Goal: Information Seeking & Learning: Learn about a topic

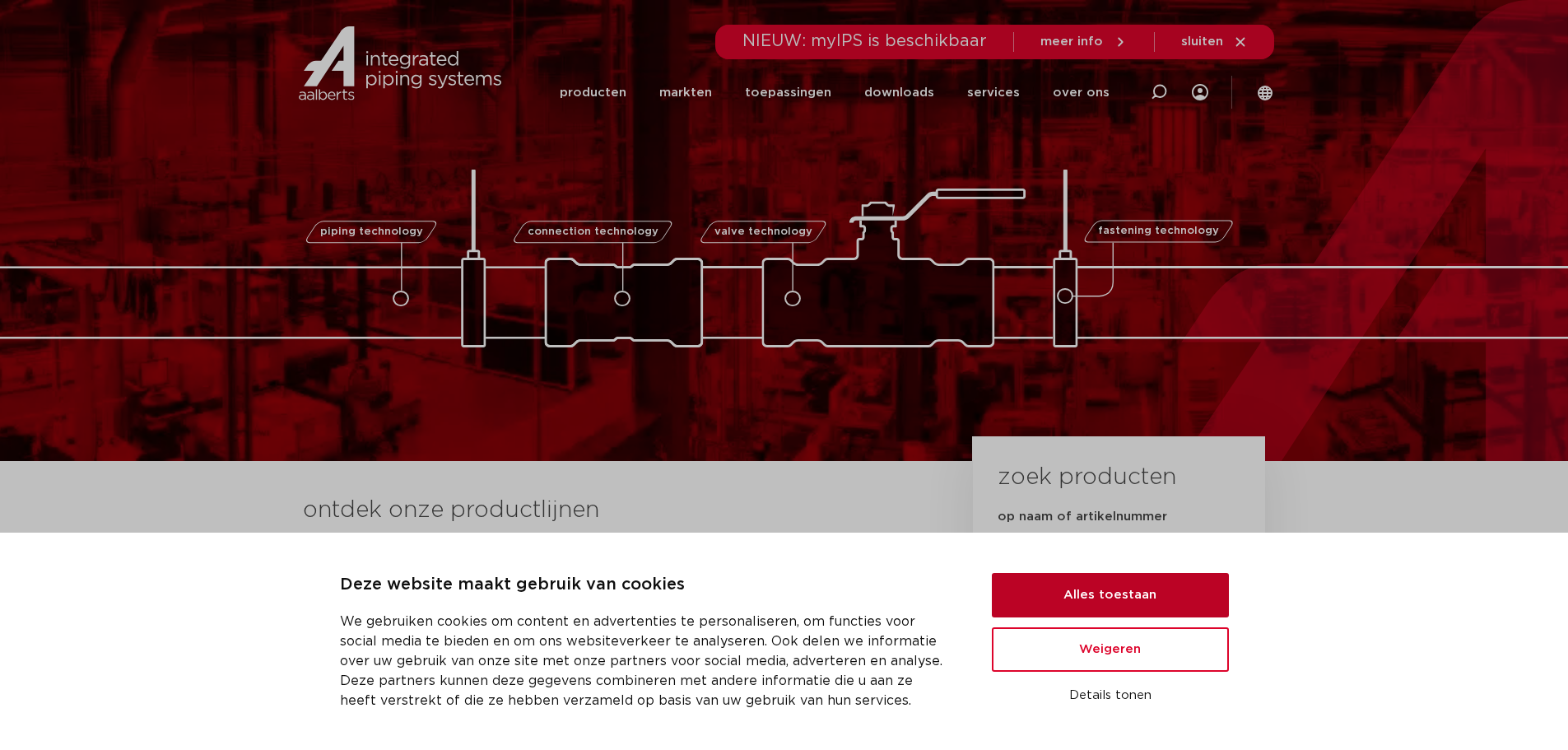
click at [1105, 604] on button "Alles toestaan" at bounding box center [1110, 596] width 237 height 45
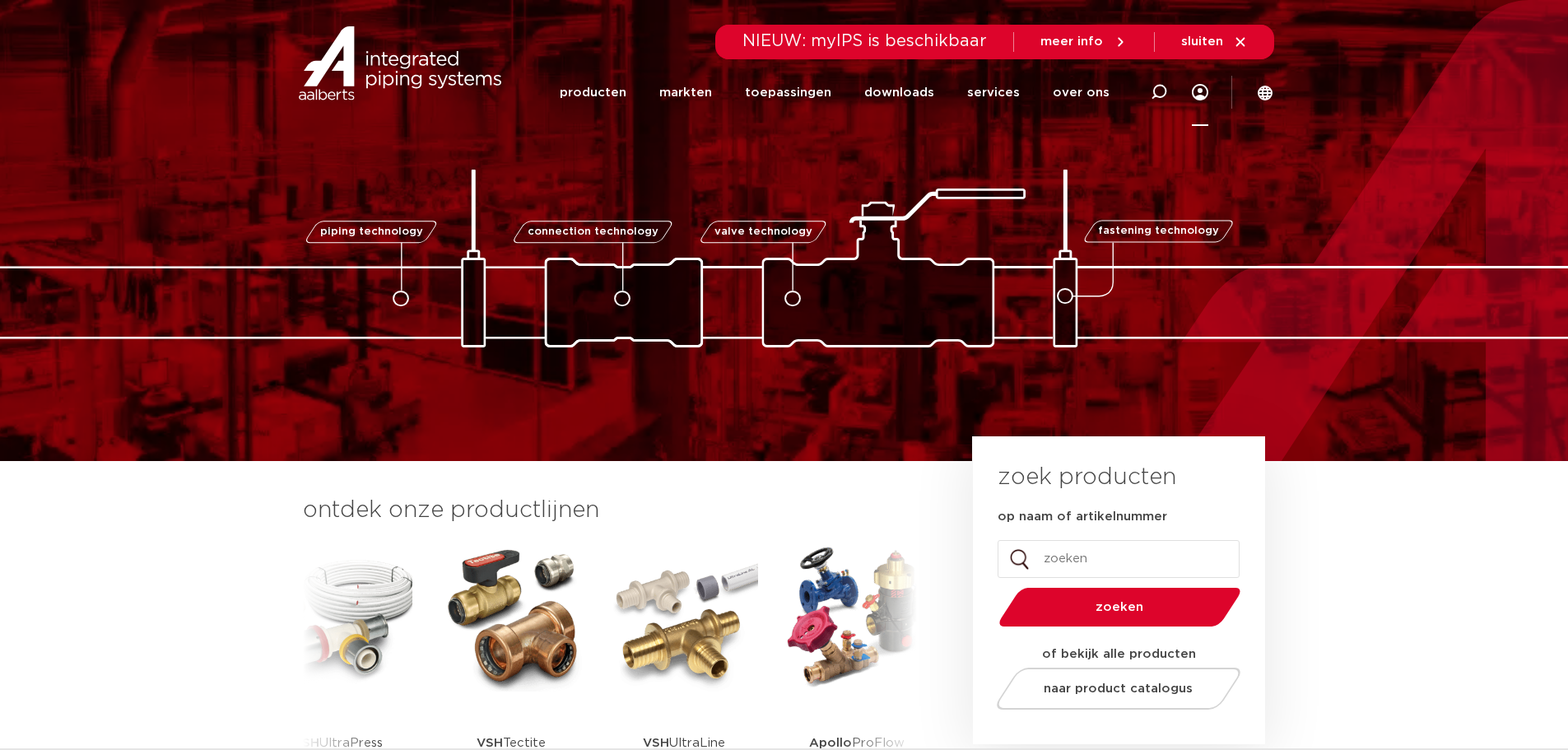
click at [1205, 41] on span "sluiten" at bounding box center [1201, 42] width 42 height 12
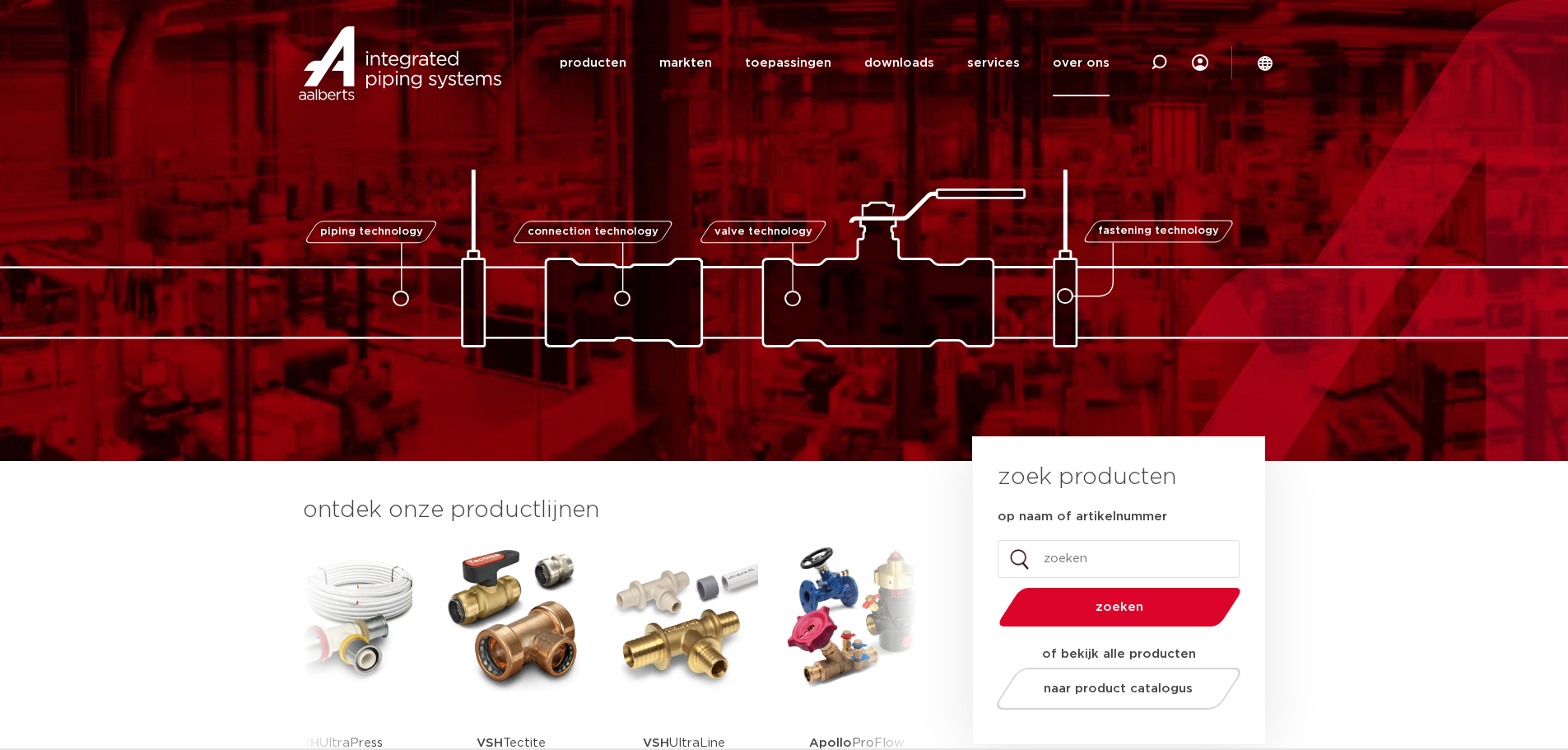
click at [1092, 67] on link "over ons" at bounding box center [1081, 62] width 57 height 67
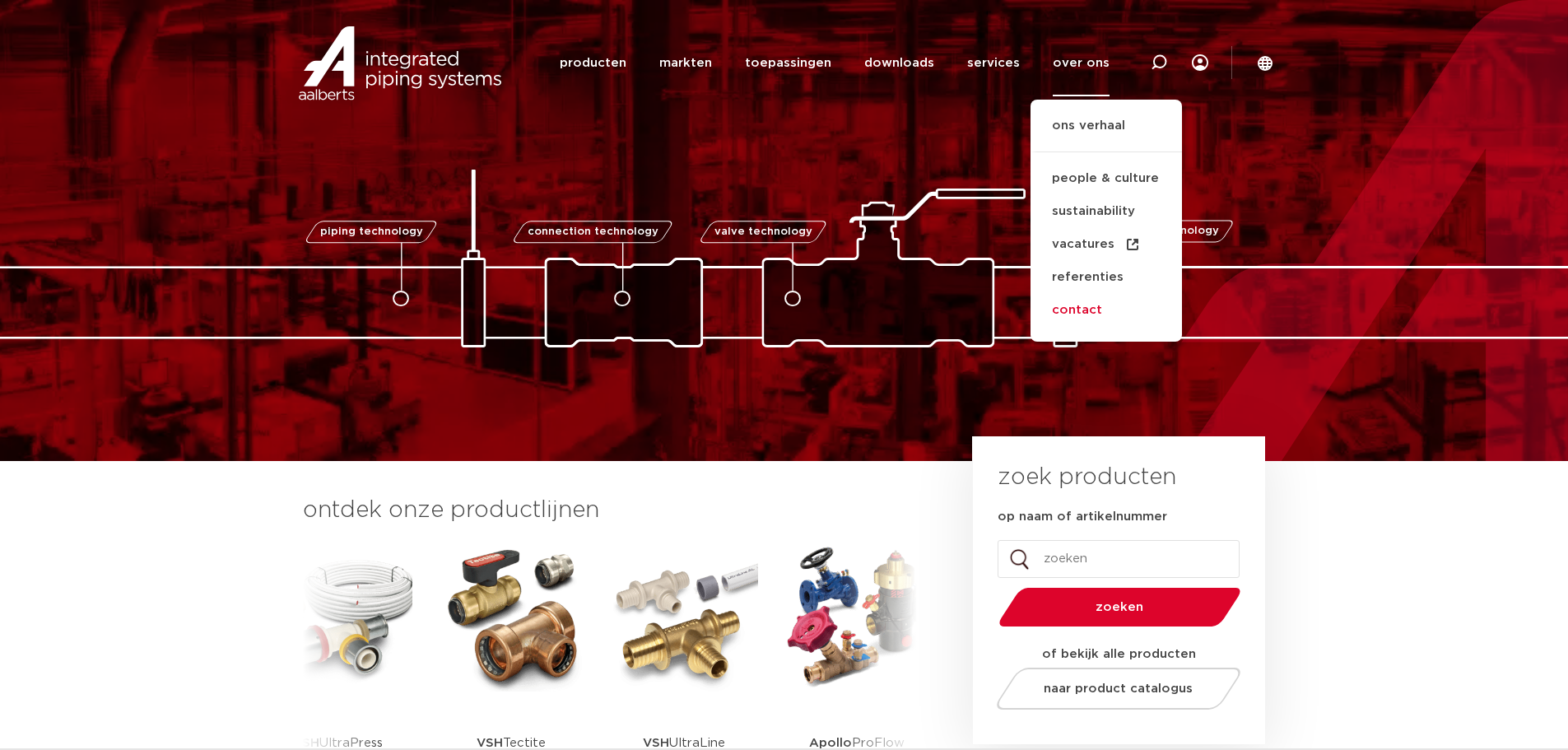
click at [1083, 312] on link "contact" at bounding box center [1107, 310] width 152 height 33
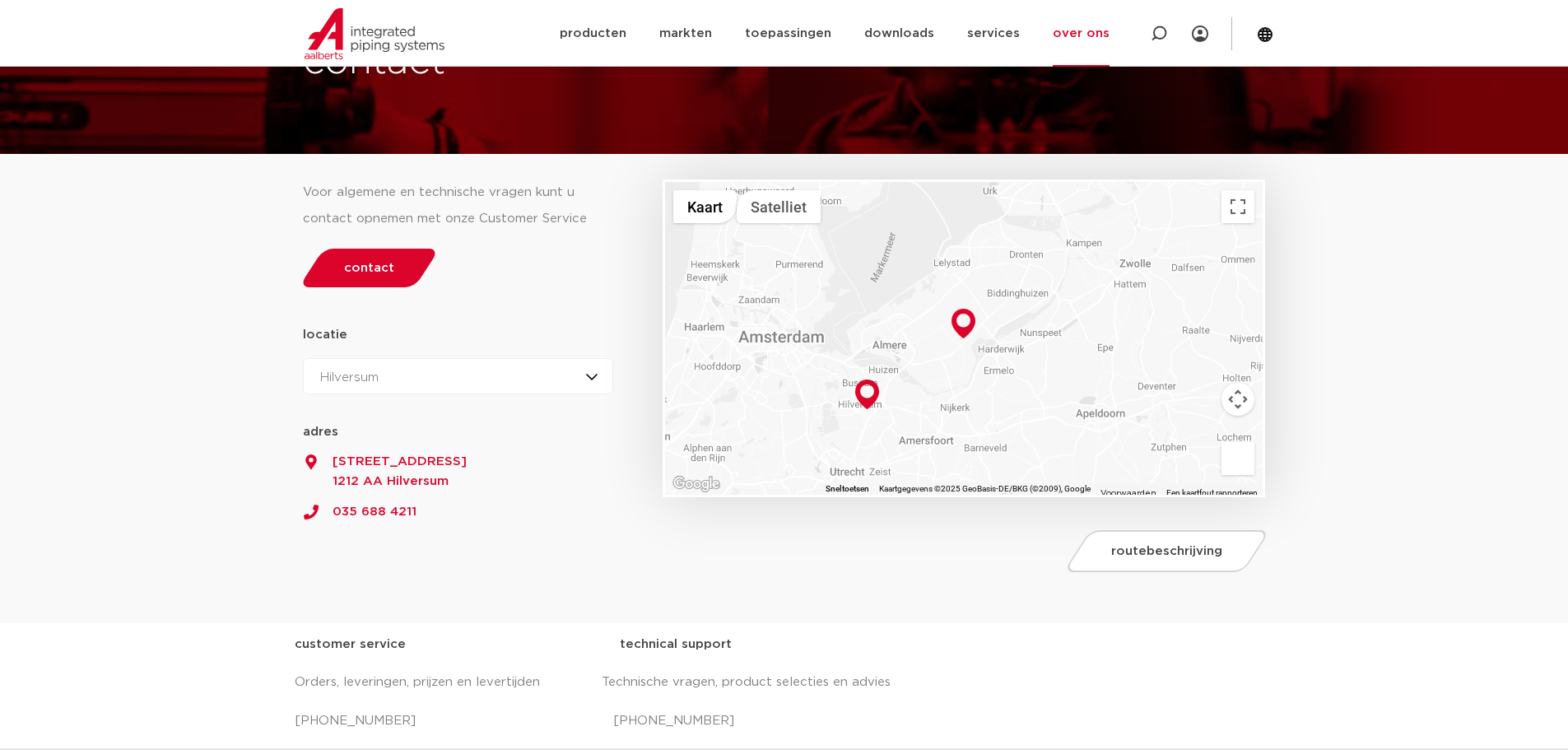
scroll to position [82, 0]
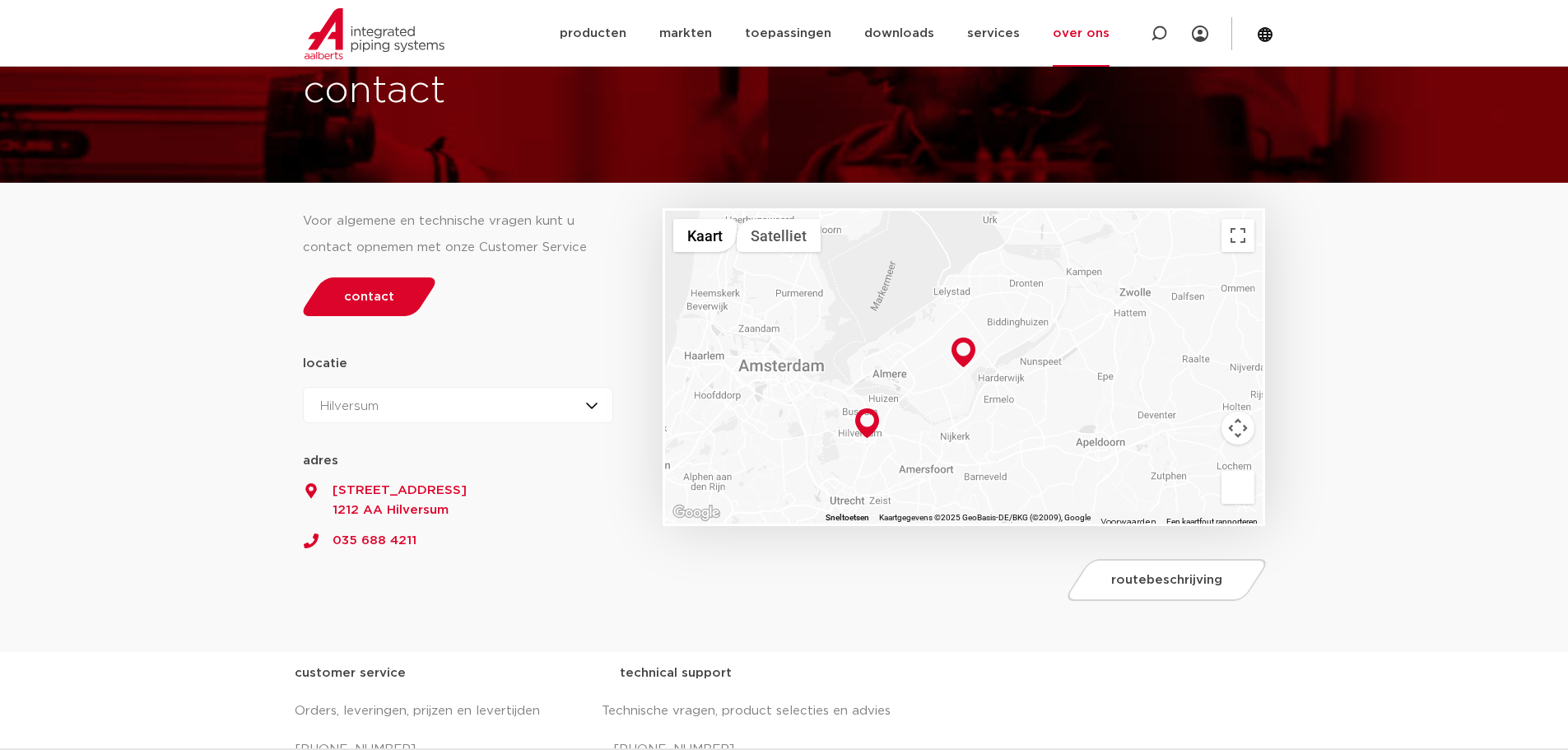
drag, startPoint x: 375, startPoint y: 538, endPoint x: 638, endPoint y: 554, distance: 263.5
click at [638, 554] on div "Voor algemene en technische vragen kunt u contact opnemen met onze Customer Ser…" at bounding box center [475, 388] width 361 height 444
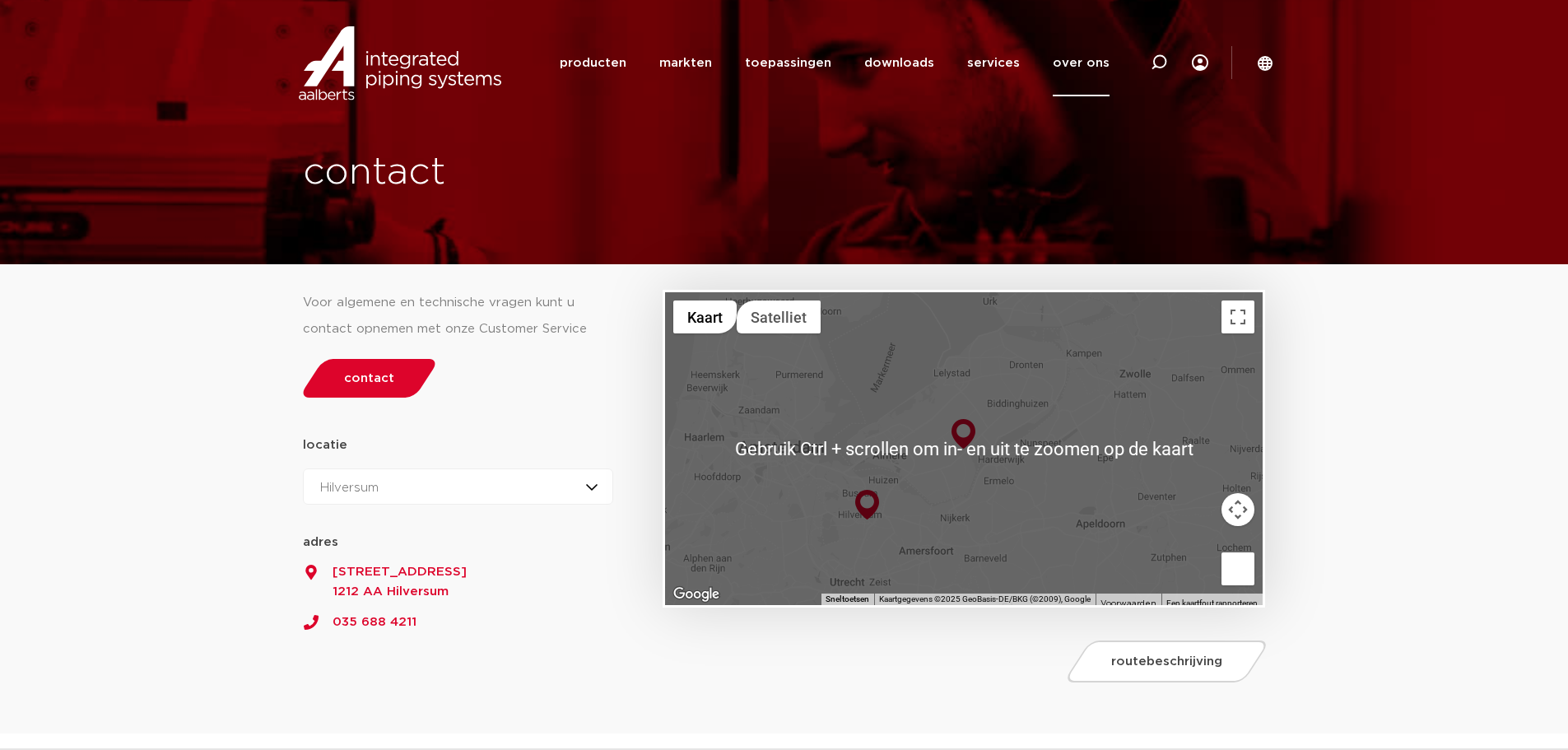
scroll to position [0, 0]
click at [620, 67] on link "producten" at bounding box center [593, 62] width 67 height 67
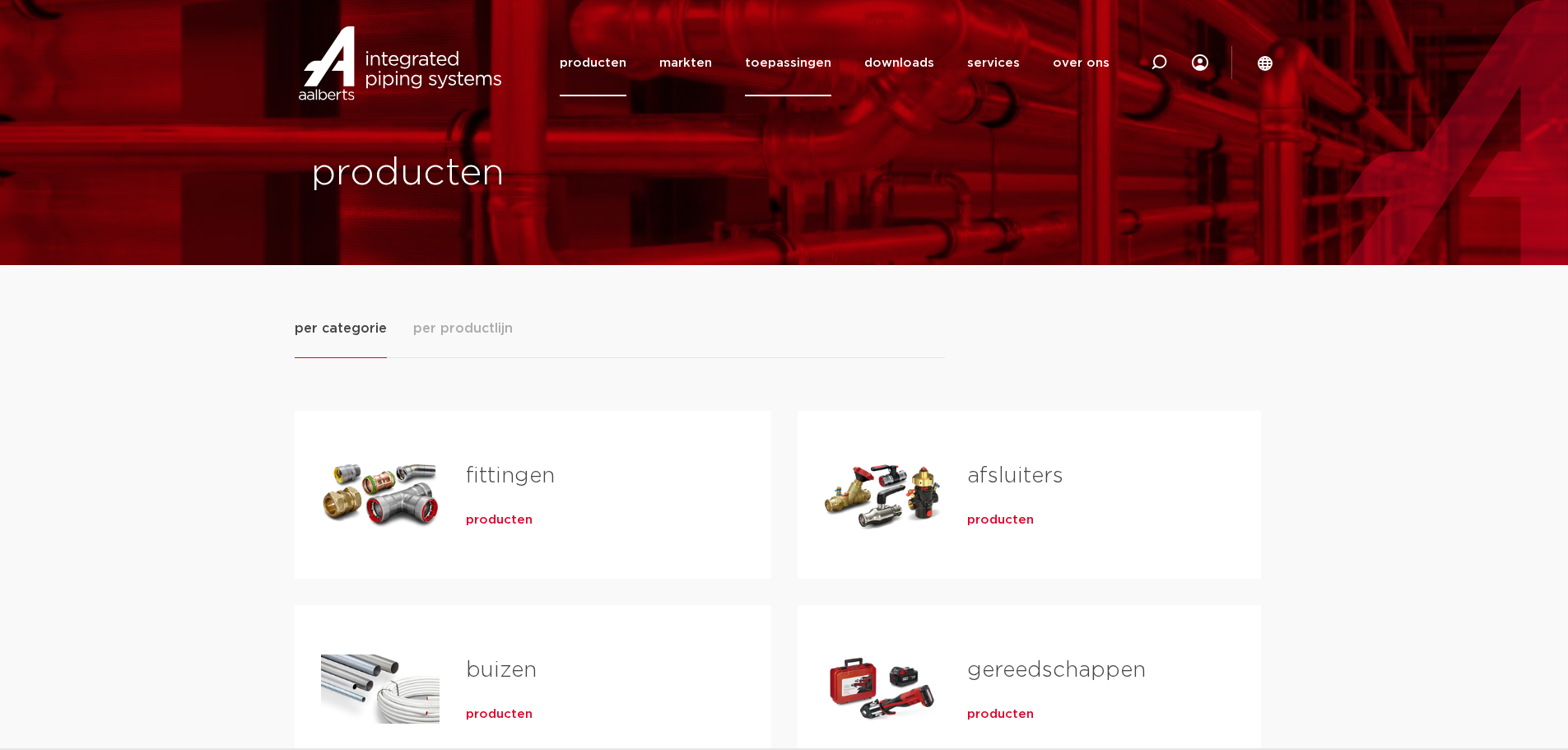
click at [809, 59] on link "toepassingen" at bounding box center [788, 62] width 87 height 67
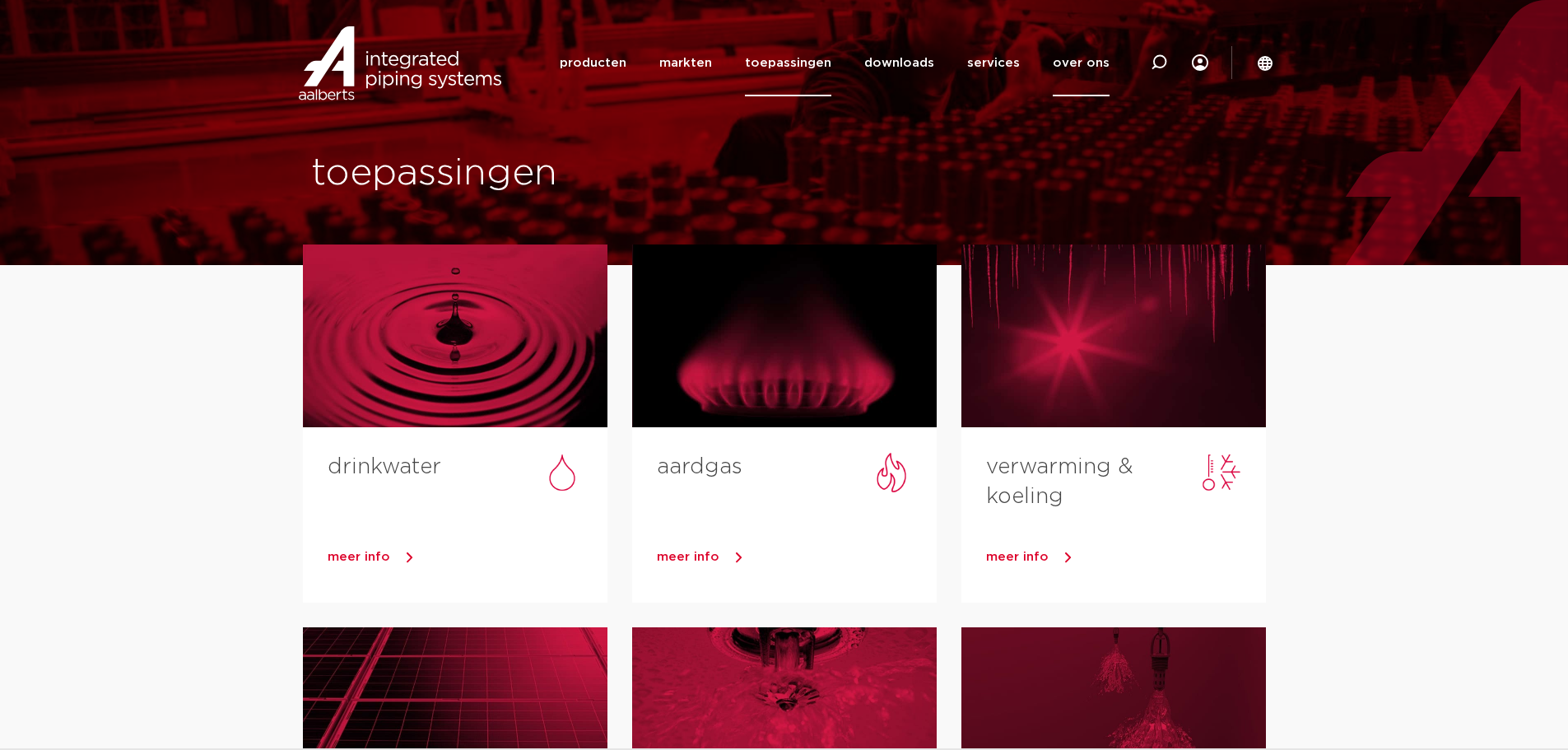
click at [1092, 61] on link "over ons" at bounding box center [1081, 62] width 57 height 67
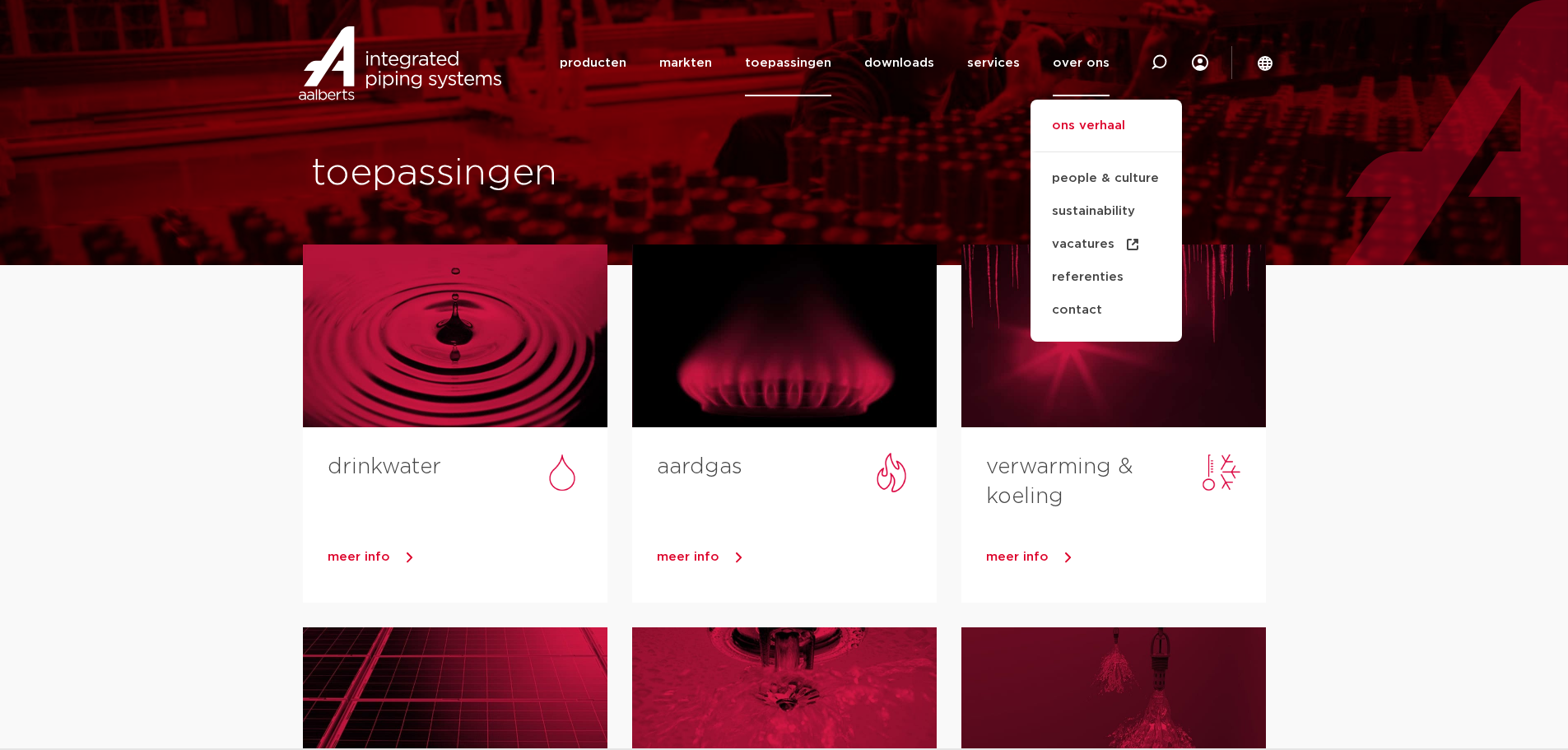
click at [1082, 134] on link "ons verhaal" at bounding box center [1107, 134] width 152 height 37
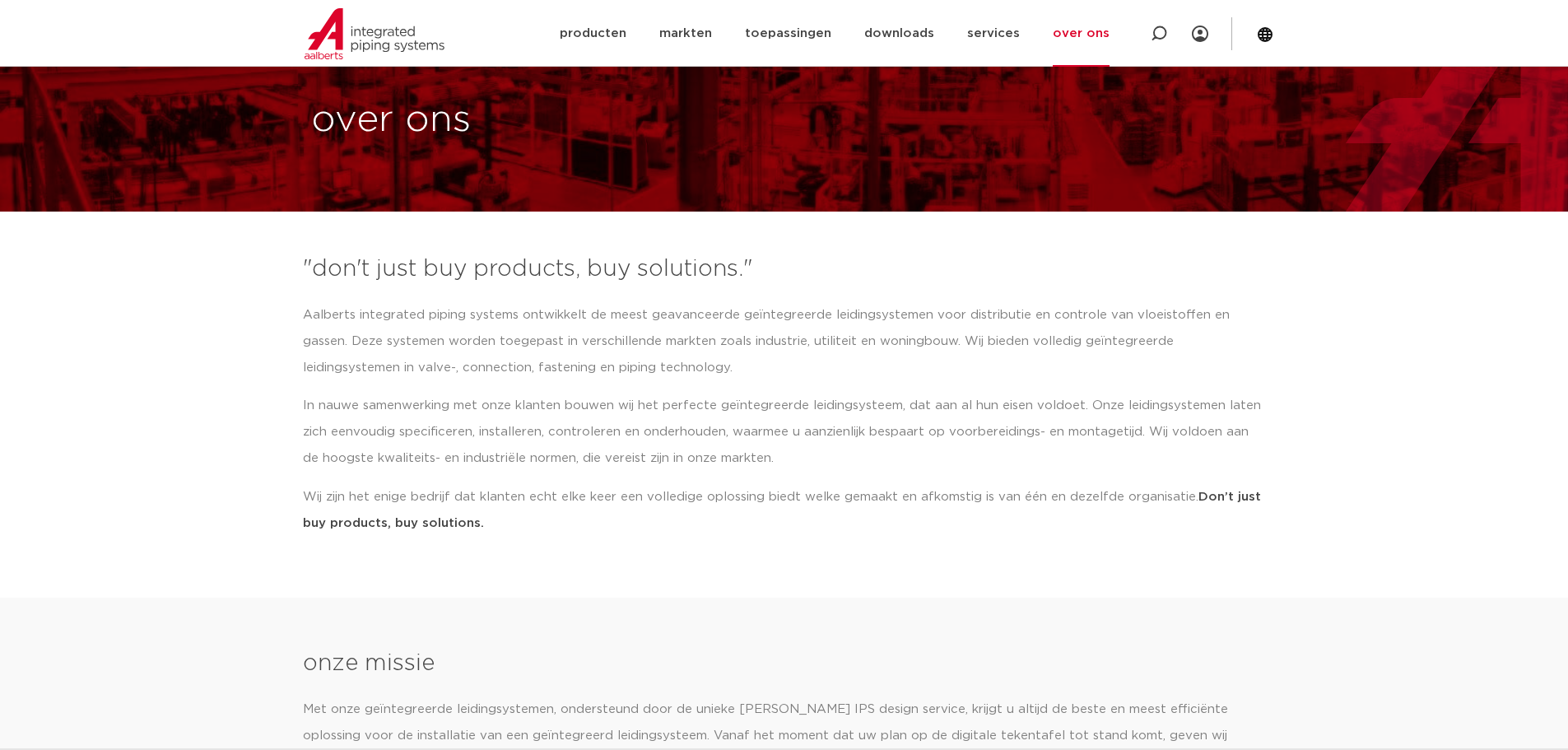
scroll to position [82, 0]
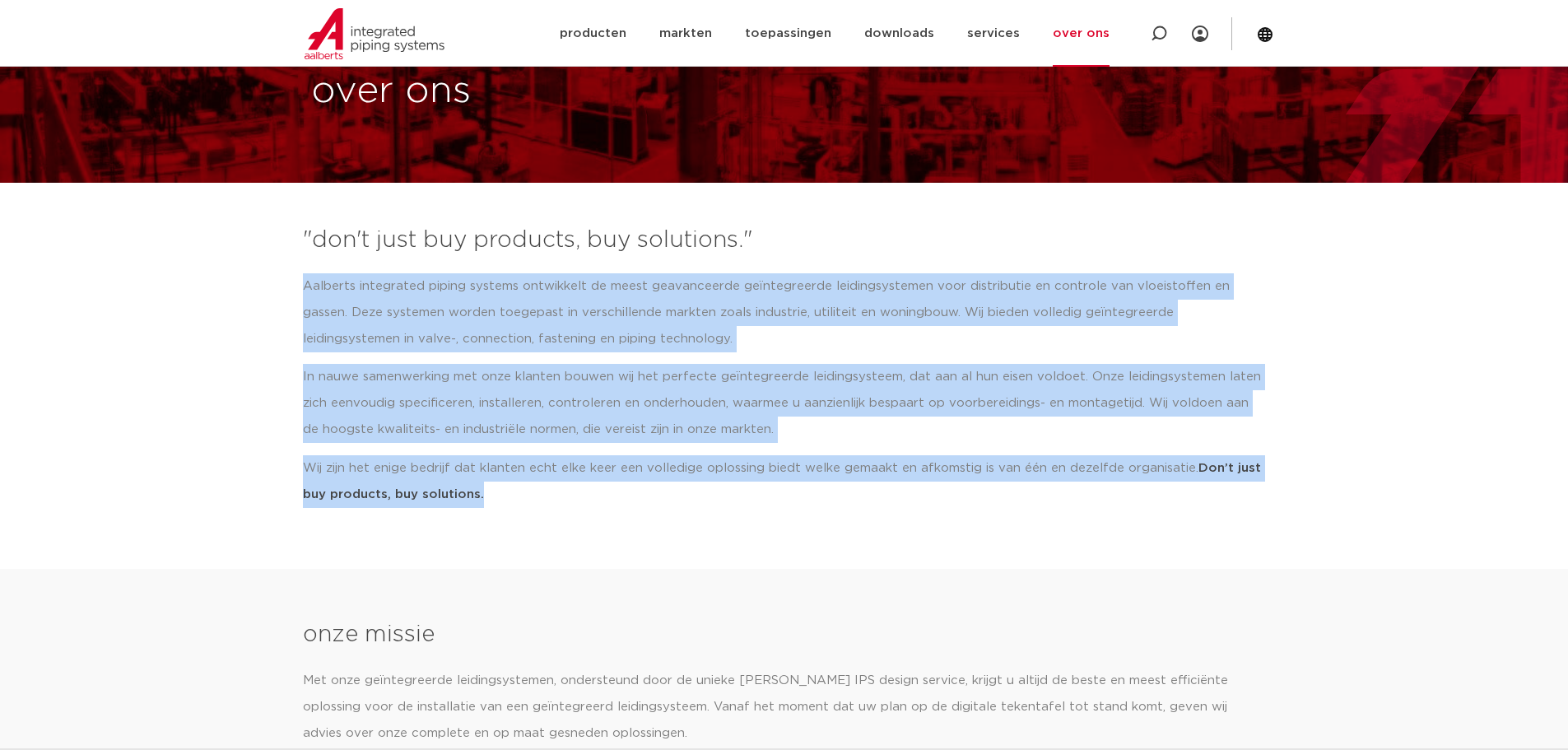
drag, startPoint x: 303, startPoint y: 285, endPoint x: 510, endPoint y: 488, distance: 289.9
click at [510, 488] on div "Aalberts integrated piping systems ontwikkelt de meest geavanceerde geïntegreer…" at bounding box center [784, 390] width 963 height 234
copy div "Aalberts integrated piping systems ontwikkelt de meest geavanceerde geïntegreer…"
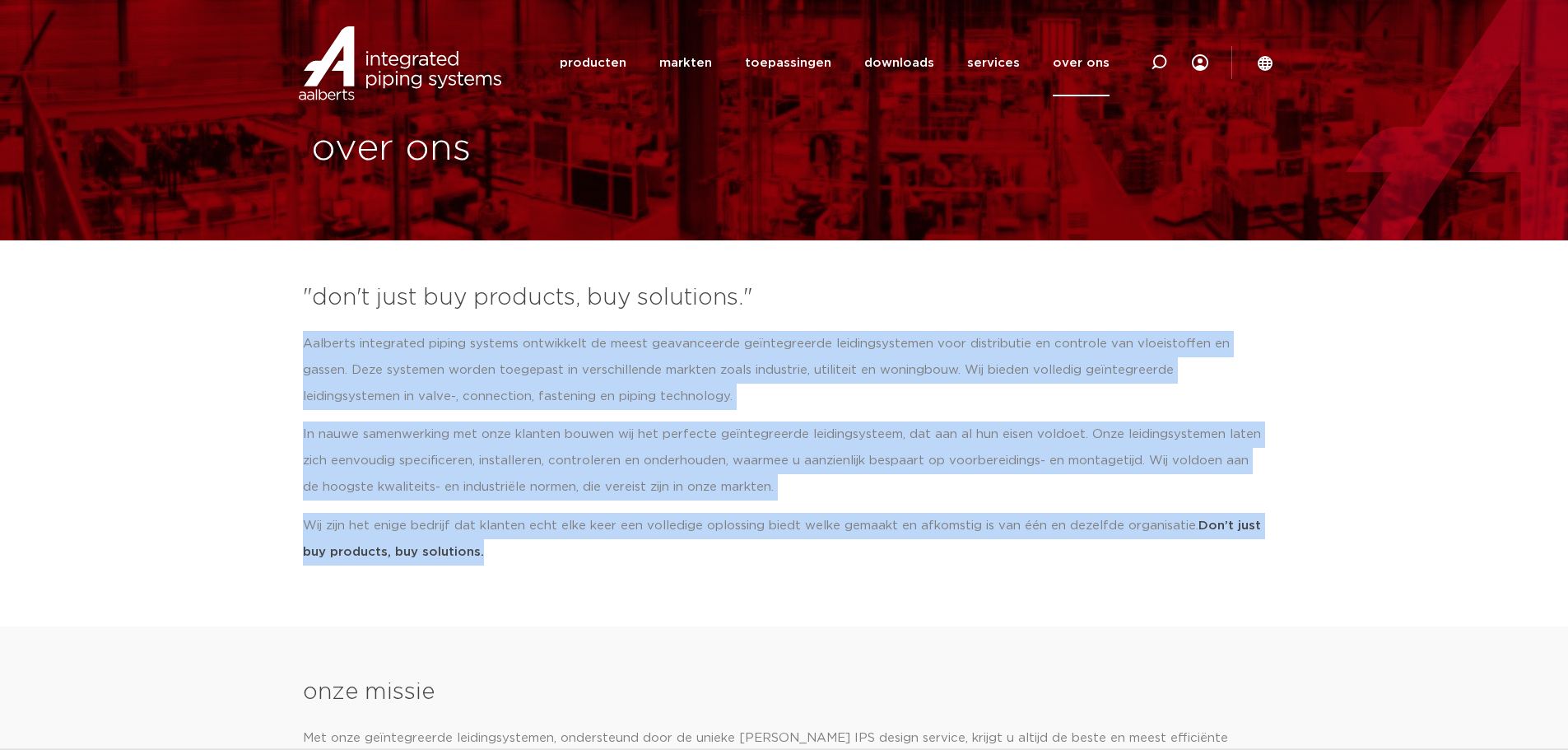
scroll to position [0, 0]
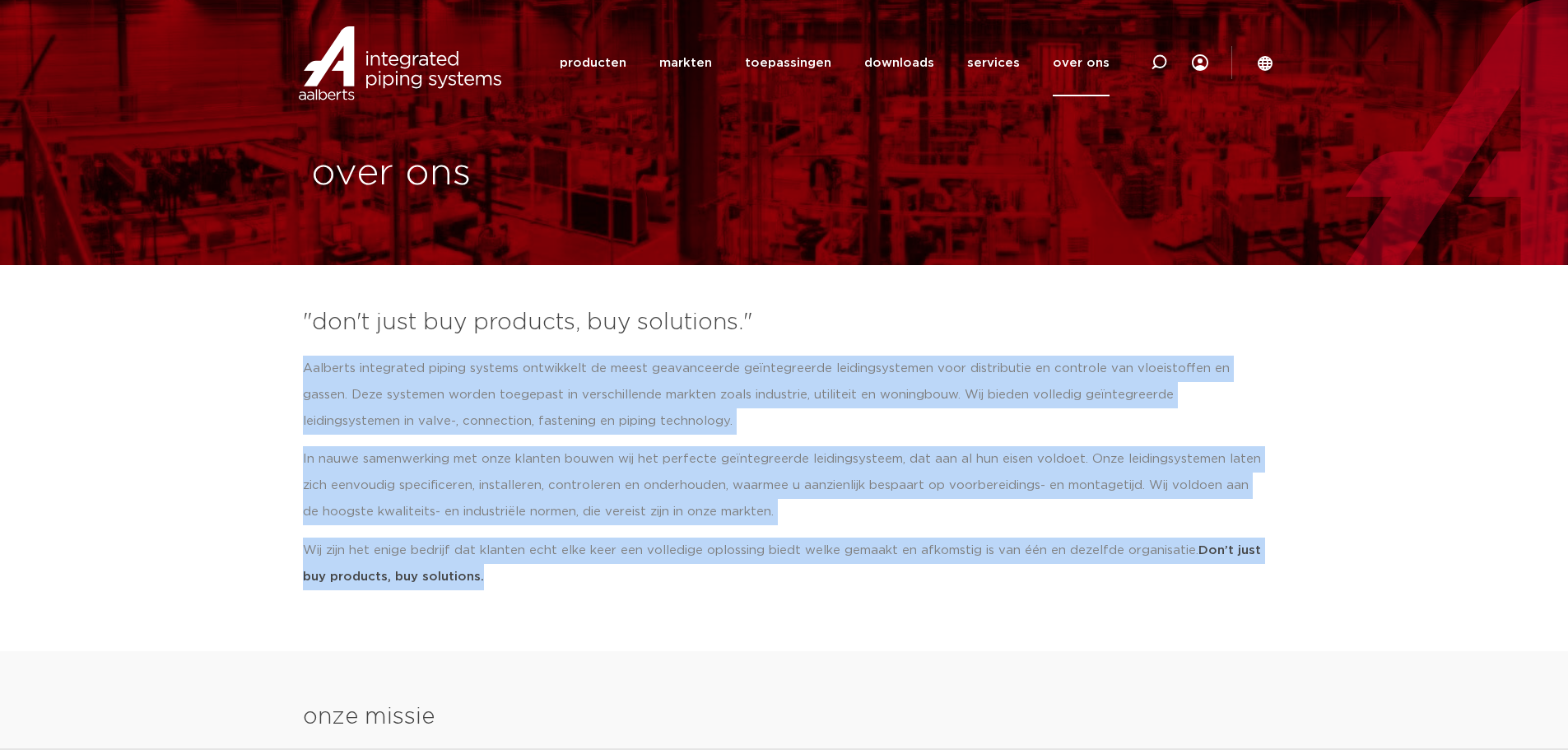
click at [884, 387] on p "Aalberts integrated piping systems ontwikkelt de meest geavanceerde geïntegreer…" at bounding box center [784, 395] width 963 height 79
